Goal: Find specific page/section: Find specific page/section

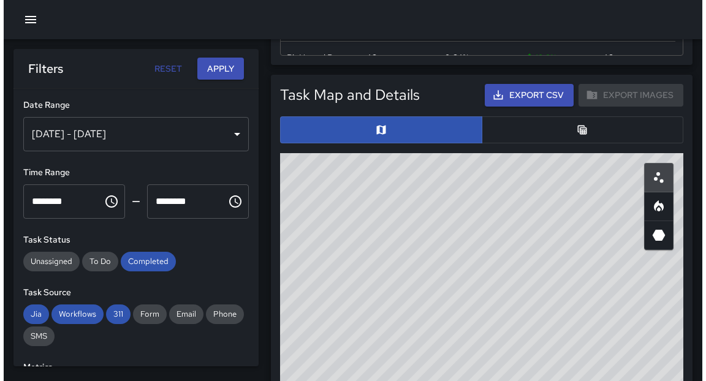
scroll to position [28, 0]
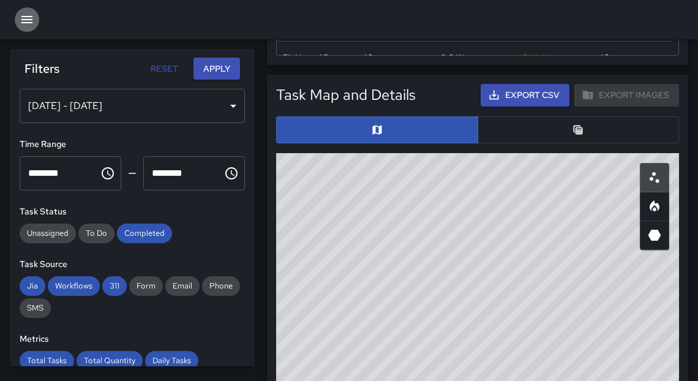
click at [29, 24] on icon "button" at bounding box center [27, 19] width 15 height 15
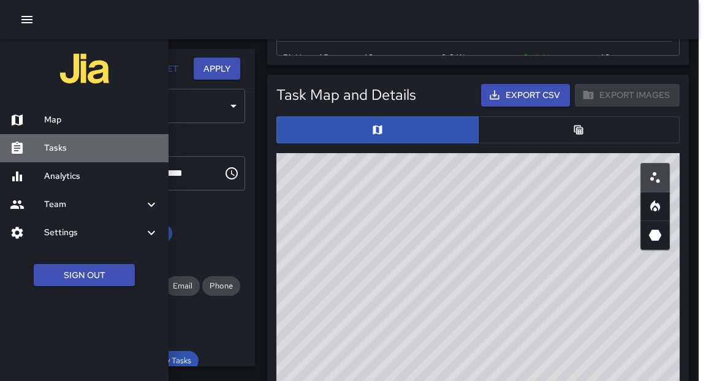
click at [72, 149] on h6 "Tasks" at bounding box center [101, 148] width 115 height 13
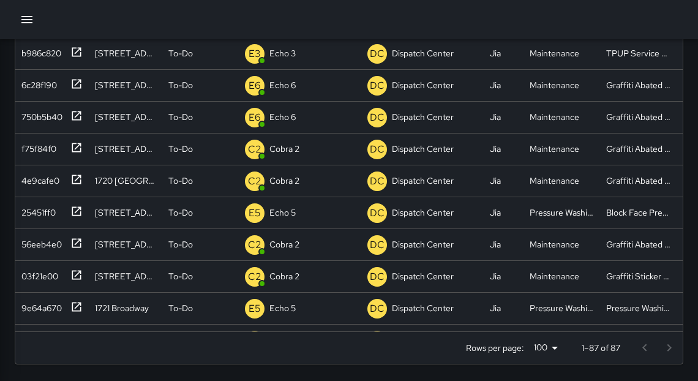
scroll to position [512, 660]
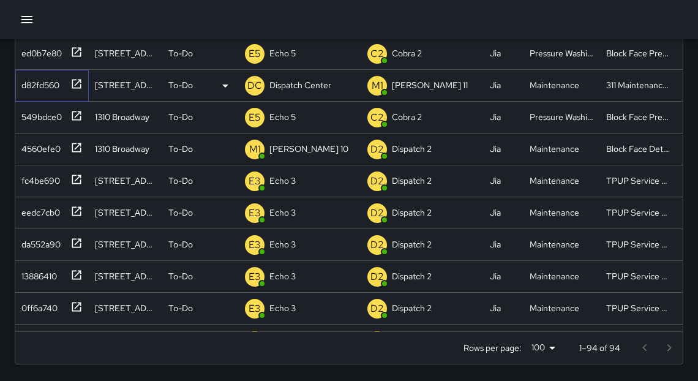
click at [77, 82] on icon at bounding box center [76, 84] width 12 height 12
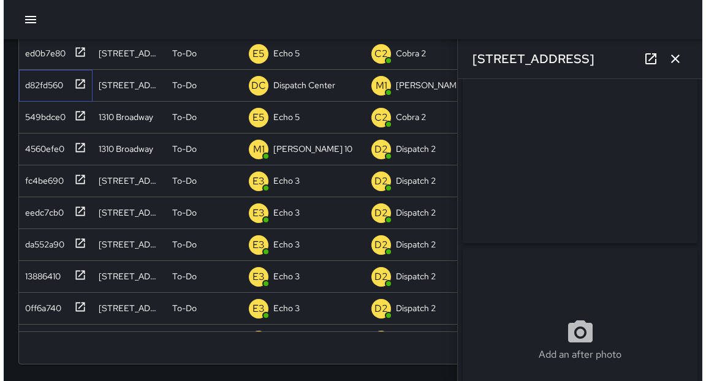
scroll to position [0, 0]
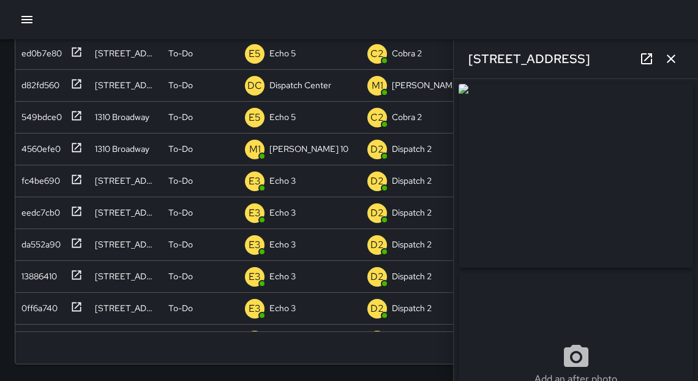
click at [673, 59] on icon "button" at bounding box center [671, 58] width 15 height 15
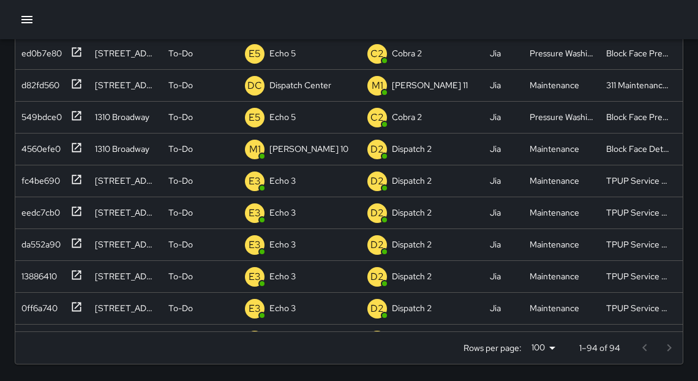
click at [27, 19] on icon "button" at bounding box center [26, 19] width 11 height 7
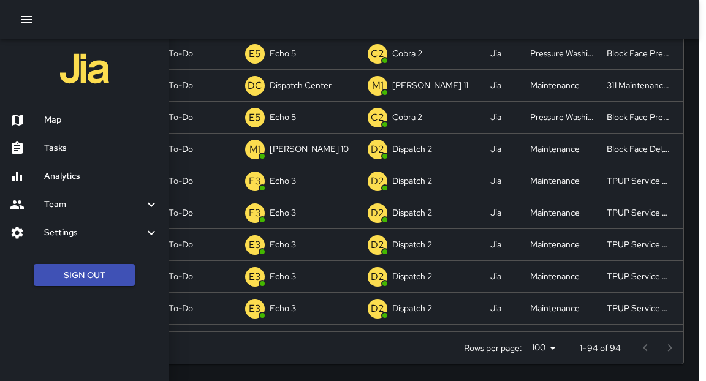
click at [58, 121] on h6 "Map" at bounding box center [101, 119] width 115 height 13
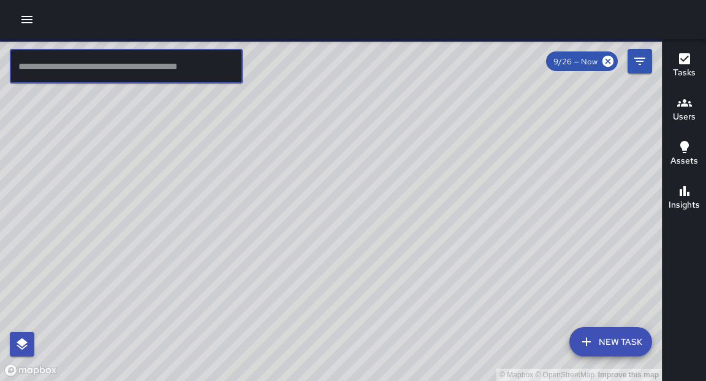
click at [198, 74] on input "text" at bounding box center [126, 66] width 233 height 34
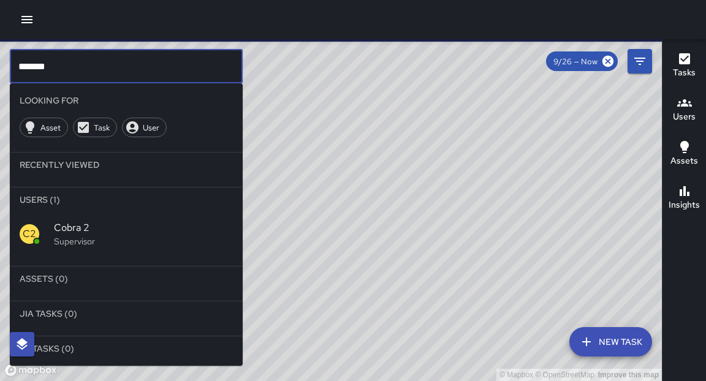
type input "*******"
click at [80, 244] on p "Supervisor" at bounding box center [143, 241] width 179 height 12
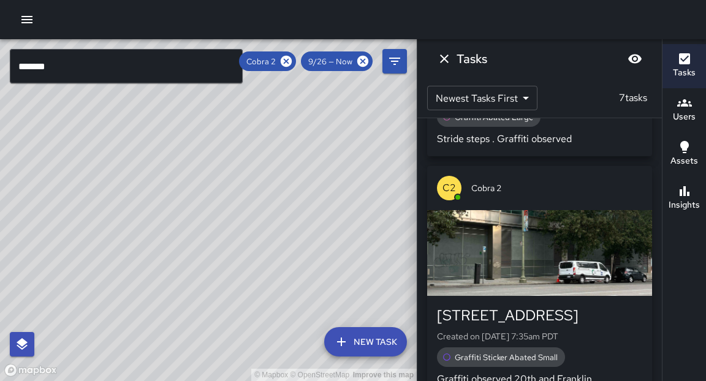
scroll to position [1253, 0]
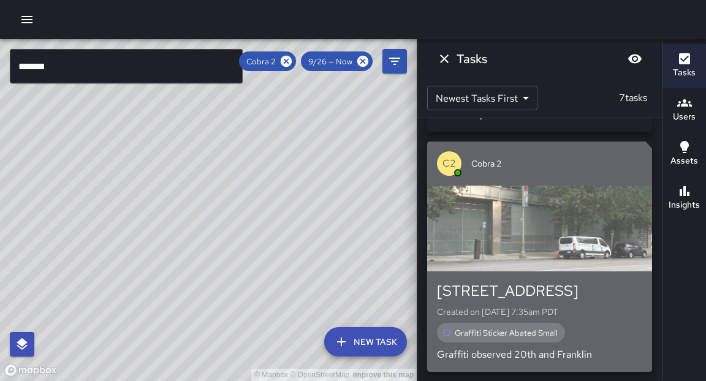
click at [513, 267] on div "button" at bounding box center [539, 229] width 225 height 86
